Goal: Navigation & Orientation: Go to known website

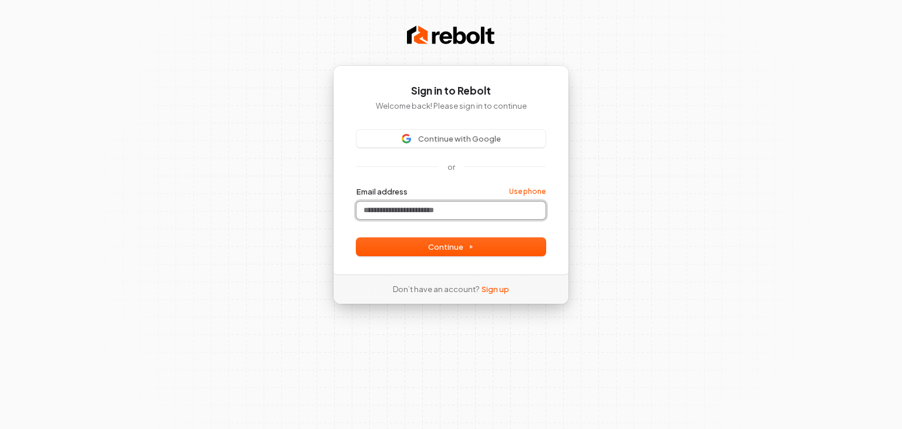
click at [381, 213] on input "Email address" at bounding box center [451, 210] width 189 height 18
type input "*"
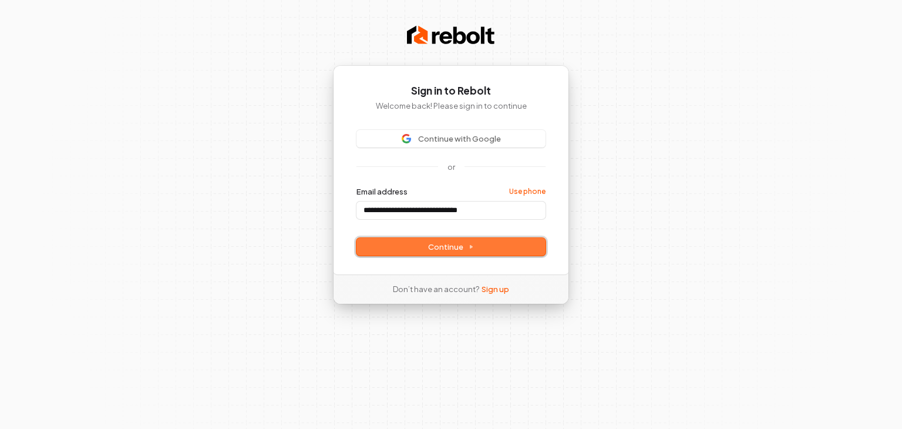
click at [441, 246] on span "Continue" at bounding box center [451, 246] width 46 height 11
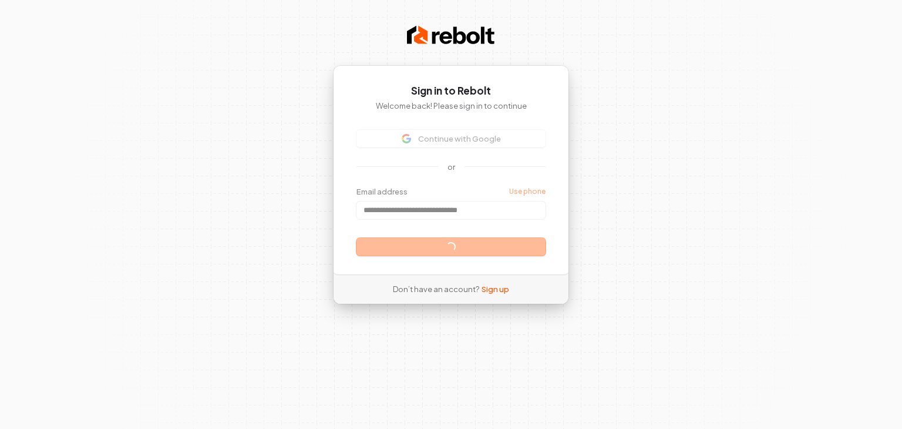
type input "**********"
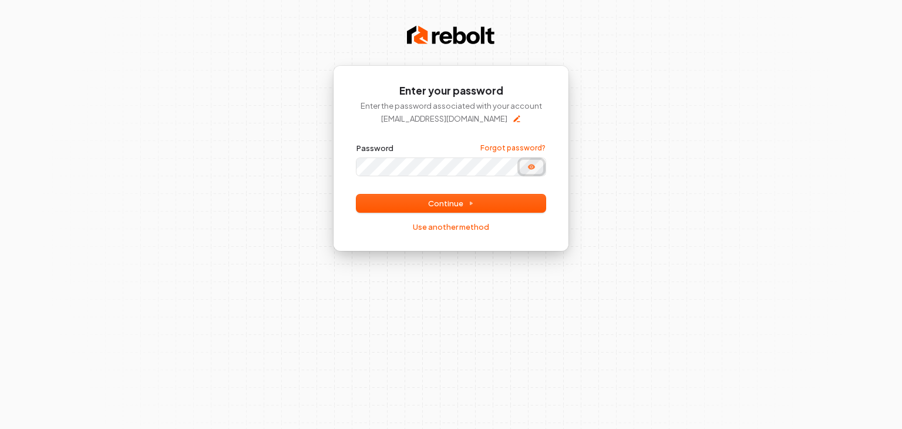
click at [528, 167] on icon "Show password" at bounding box center [531, 166] width 9 height 9
click at [437, 197] on button "Continue" at bounding box center [451, 203] width 189 height 18
